Goal: Transaction & Acquisition: Purchase product/service

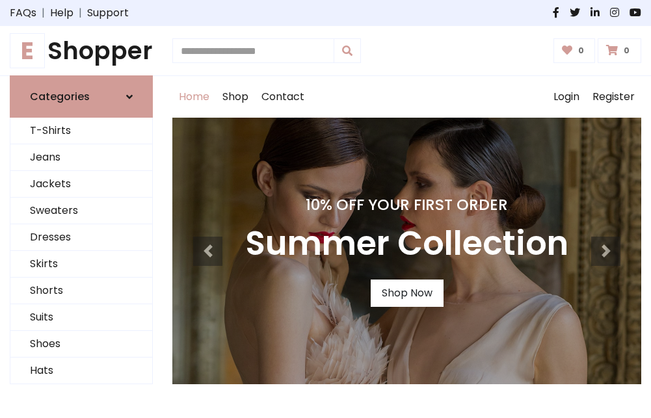
click at [325, 209] on h4 "10% Off Your First Order" at bounding box center [406, 205] width 323 height 18
click at [406, 293] on link "Shop Now" at bounding box center [407, 293] width 73 height 27
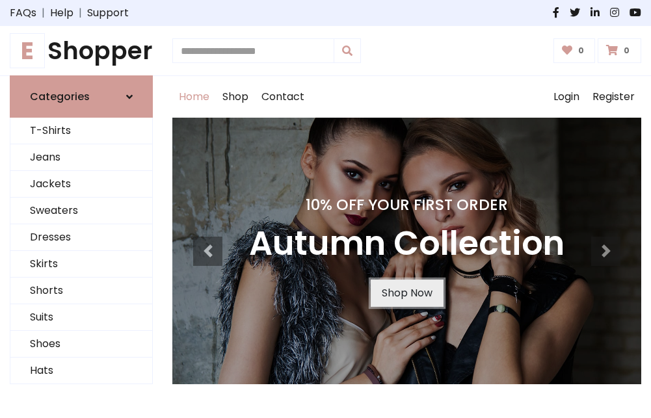
click at [406, 293] on link "Shop Now" at bounding box center [407, 293] width 73 height 27
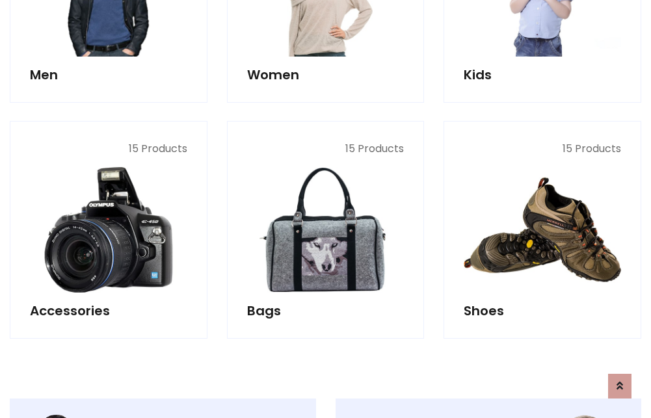
scroll to position [1296, 0]
